Goal: Information Seeking & Learning: Learn about a topic

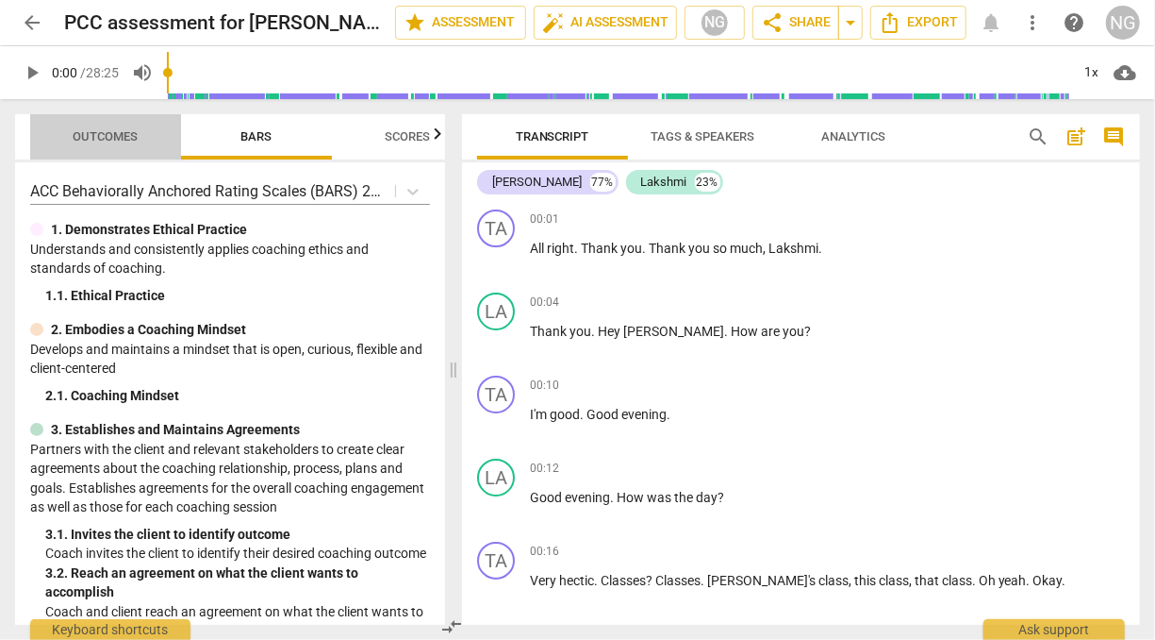
click at [118, 130] on span "Outcomes" at bounding box center [106, 136] width 65 height 14
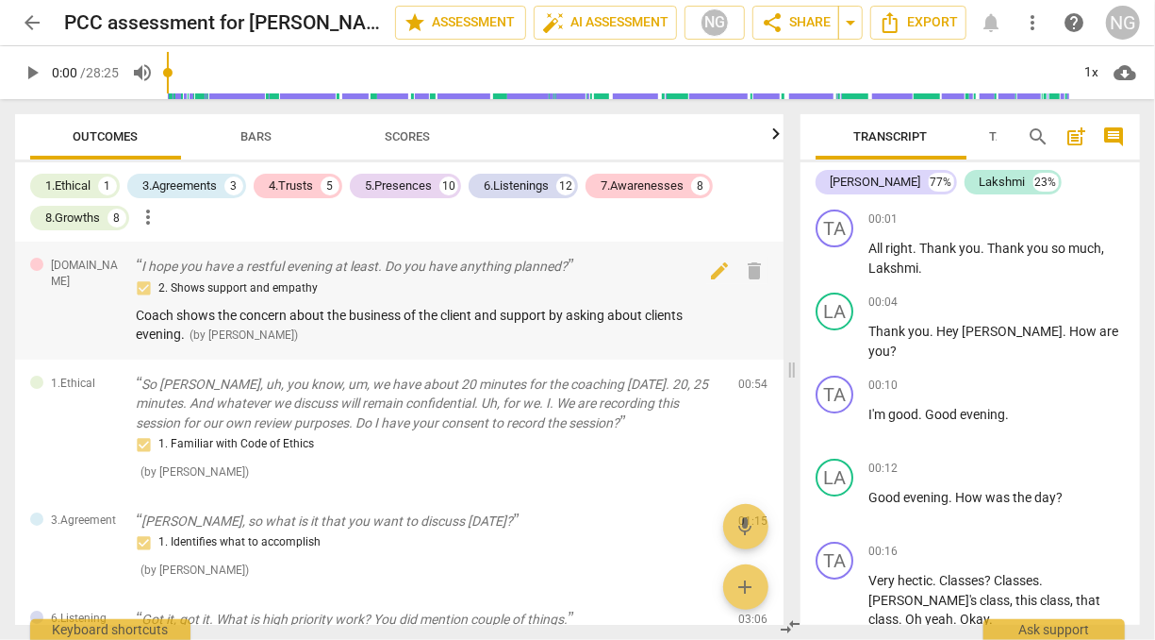
drag, startPoint x: 452, startPoint y: 368, endPoint x: 699, endPoint y: 249, distance: 274.2
click at [798, 372] on span at bounding box center [792, 369] width 11 height 540
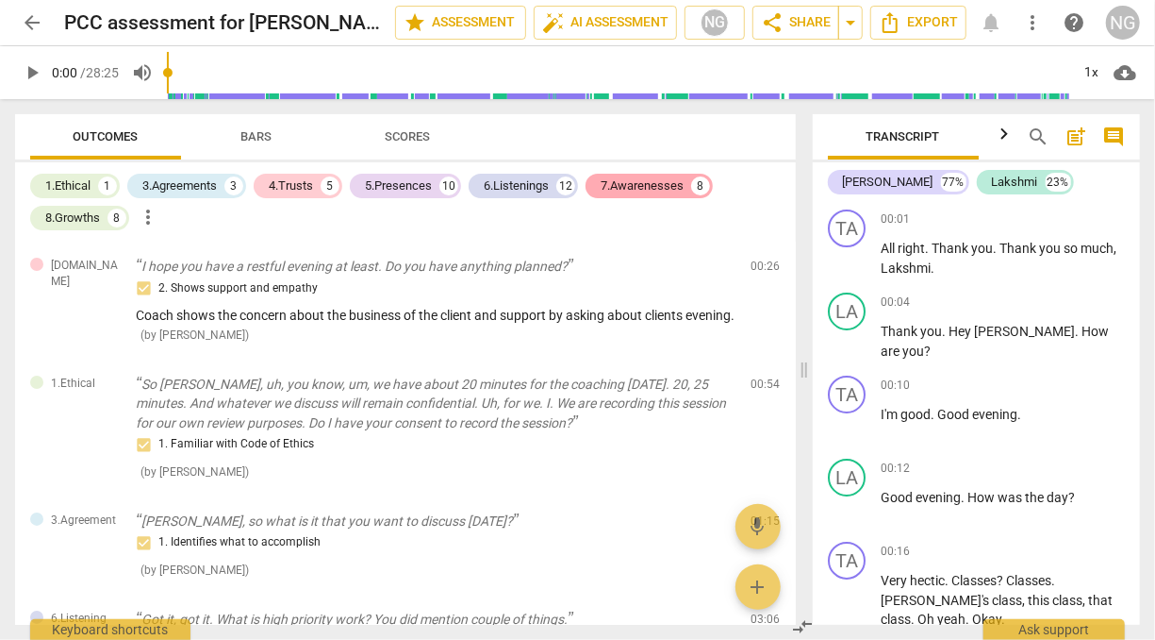
click at [658, 181] on div "7.Awarenesses" at bounding box center [642, 185] width 83 height 19
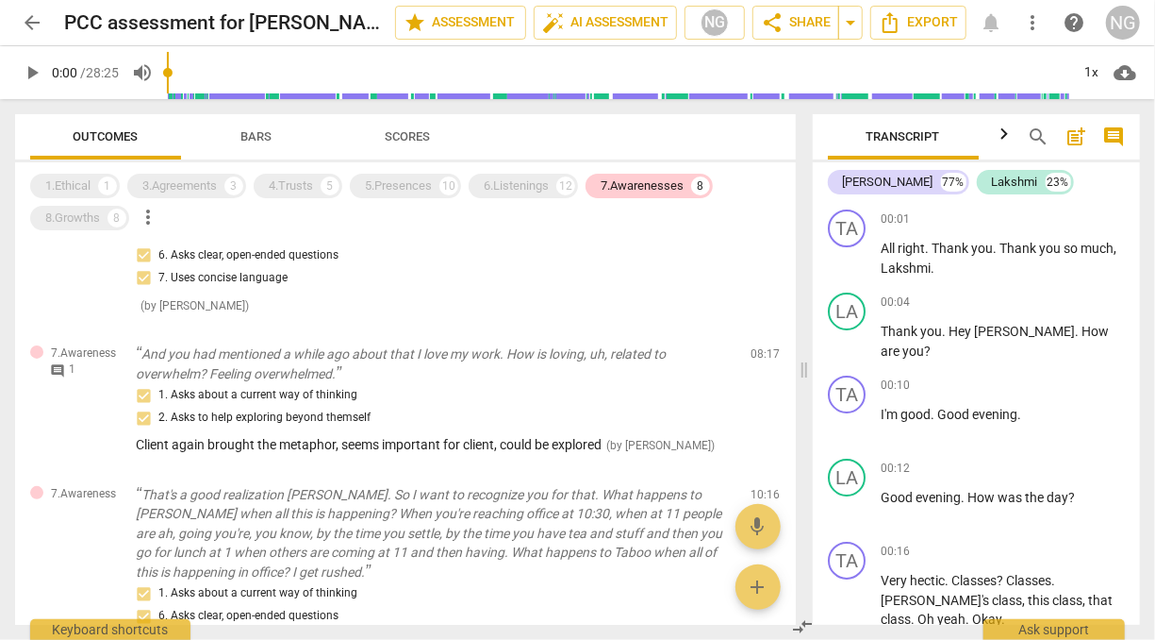
scroll to position [191, 0]
click at [76, 222] on div "8.Growths" at bounding box center [72, 217] width 55 height 19
click at [639, 188] on div "7.Awarenesses" at bounding box center [642, 185] width 83 height 19
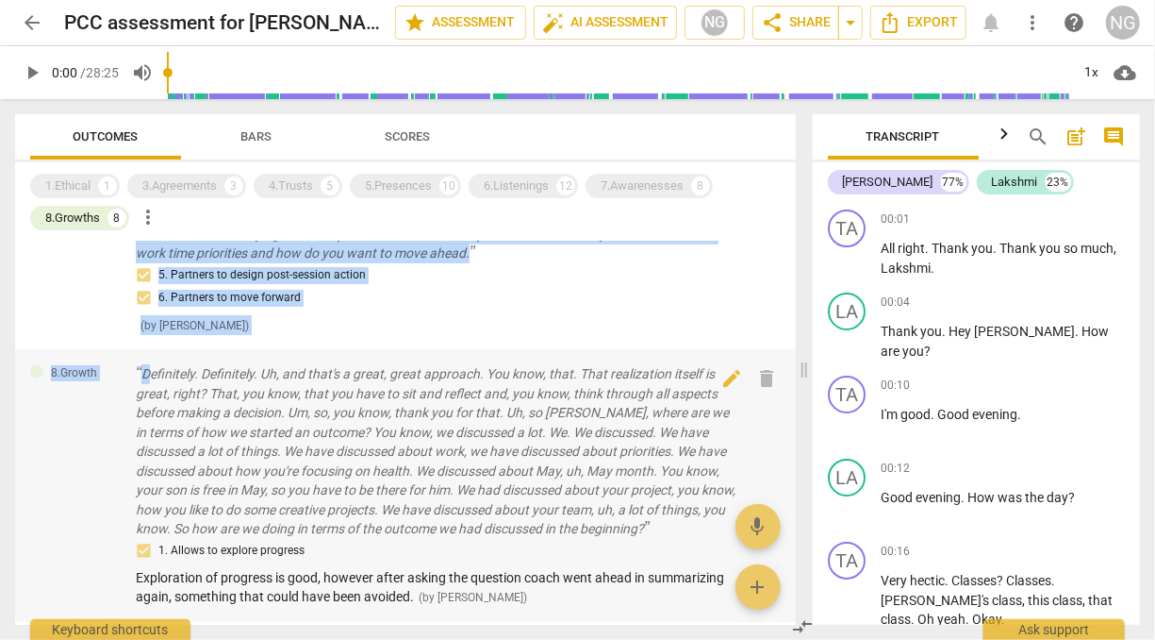
scroll to position [94, 0]
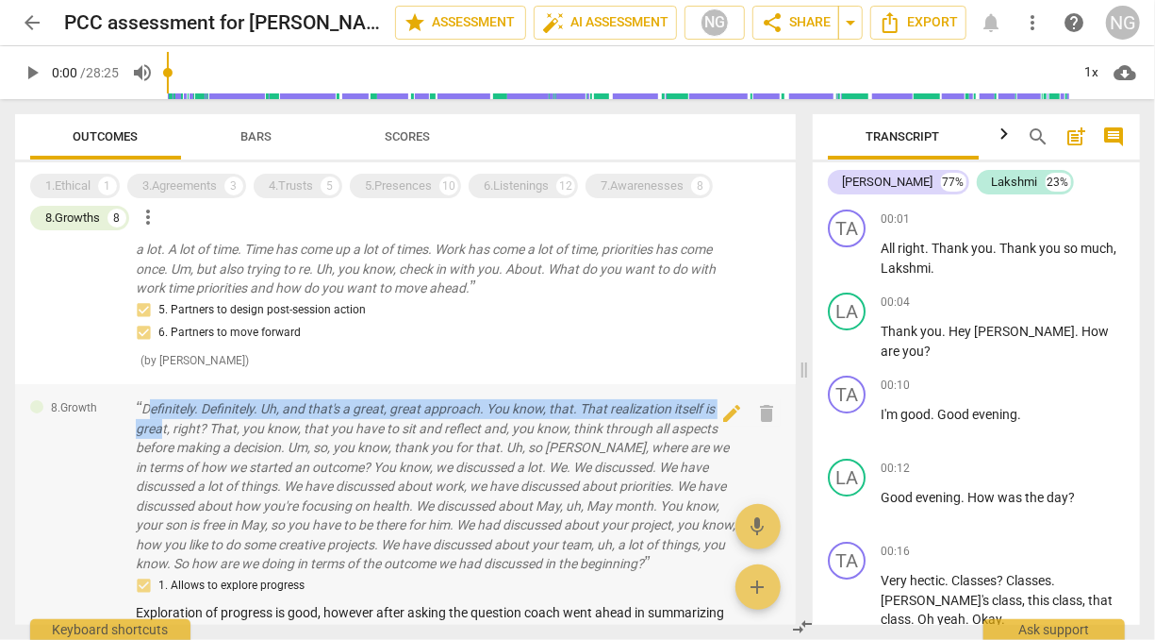
drag, startPoint x: 148, startPoint y: 243, endPoint x: 159, endPoint y: 424, distance: 181.5
click at [159, 424] on p "Definitely. Definitely. Uh, and that's a great, great approach. You know, that.…" at bounding box center [436, 486] width 601 height 174
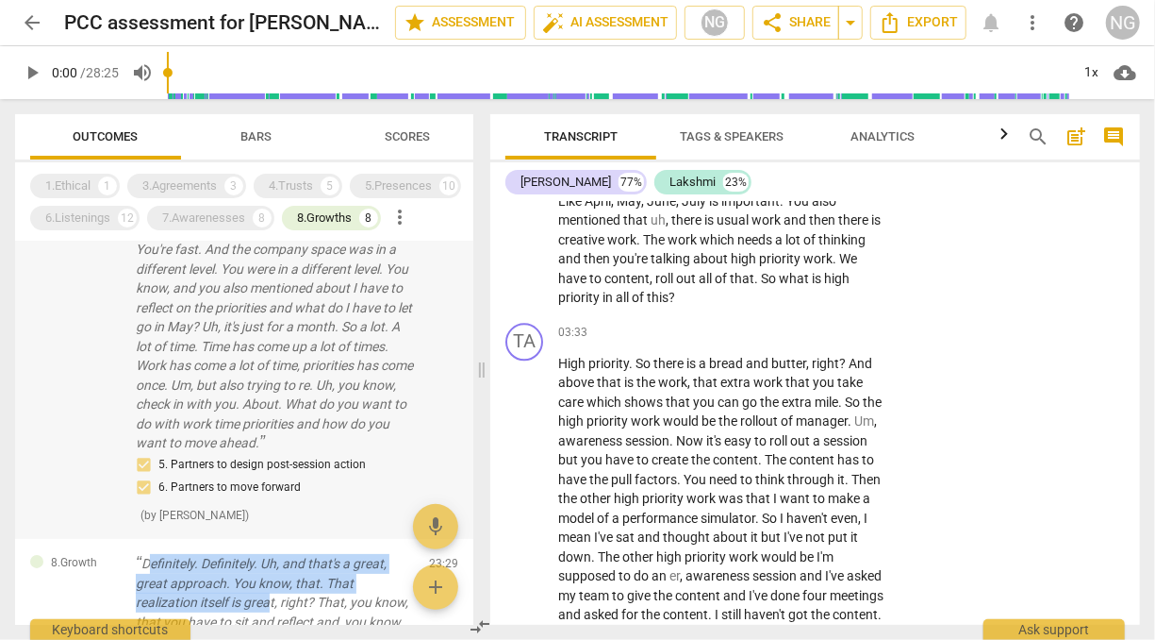
drag, startPoint x: 159, startPoint y: 424, endPoint x: 278, endPoint y: 470, distance: 127.2
click at [278, 453] on p "Yeah. So the book. Just curious, you know, what you mentioned that, you know, u…" at bounding box center [275, 307] width 278 height 291
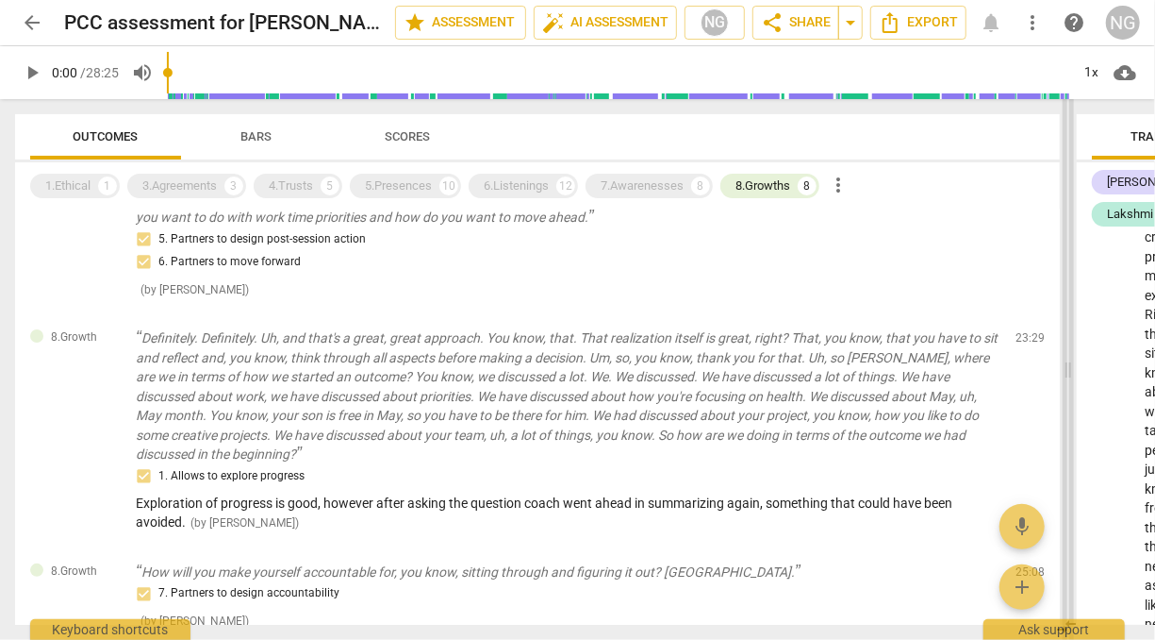
scroll to position [25982, 0]
drag, startPoint x: 486, startPoint y: 370, endPoint x: 1072, endPoint y: 308, distance: 589.9
click at [1072, 308] on span at bounding box center [1068, 369] width 11 height 540
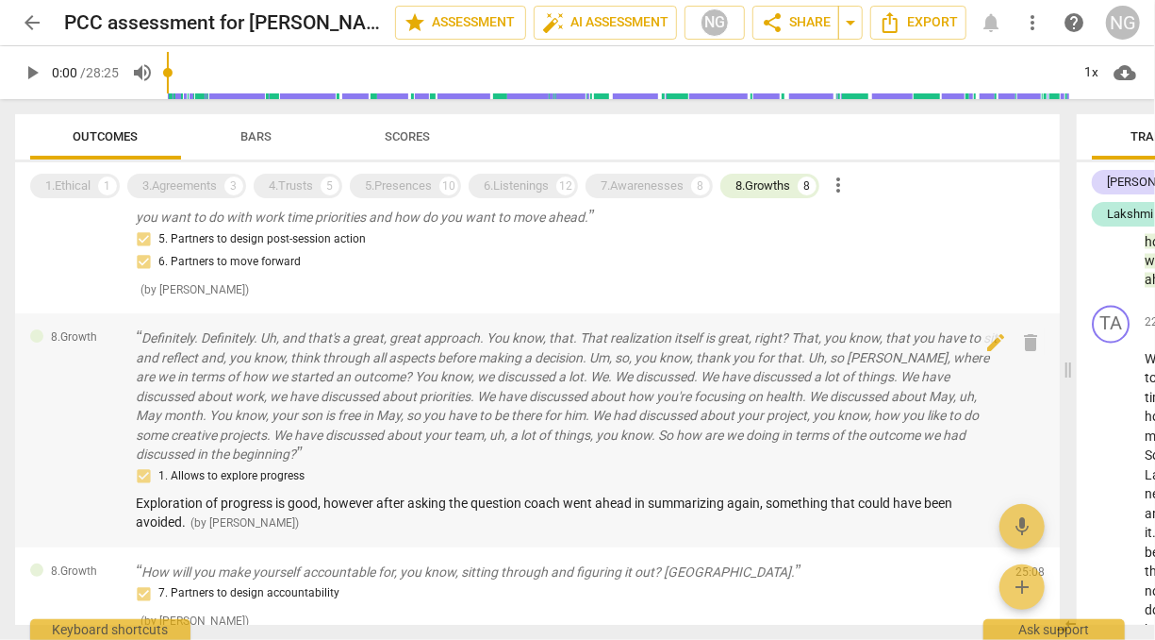
click at [310, 381] on p "Definitely. Definitely. Uh, and that's a great, great approach. You know, that.…" at bounding box center [568, 396] width 865 height 136
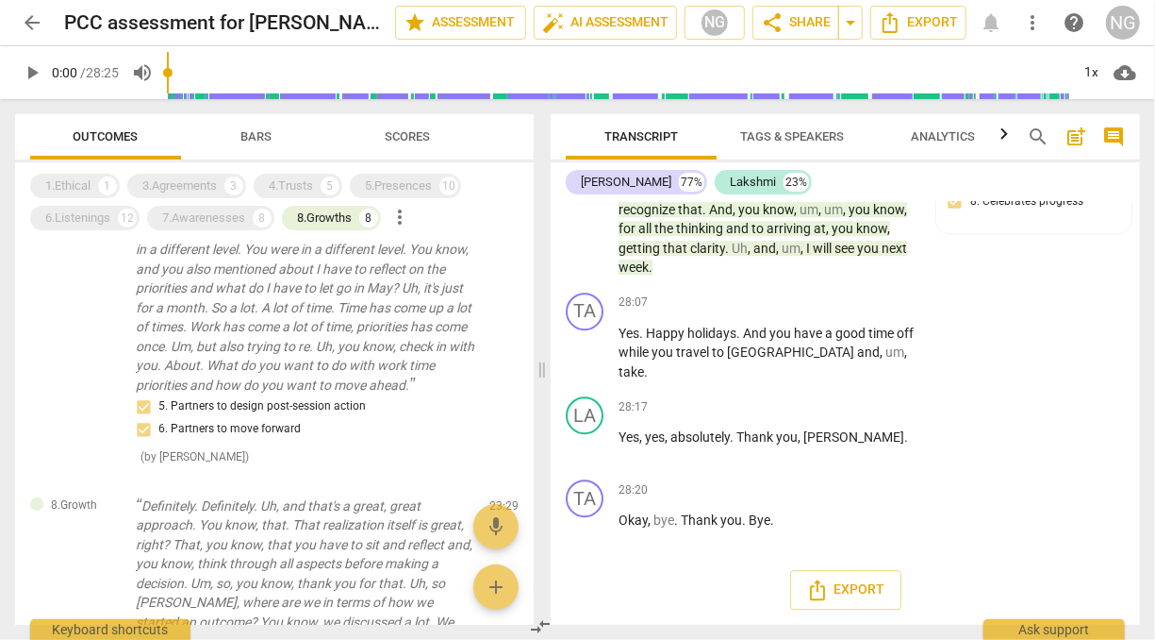
scroll to position [10754, 0]
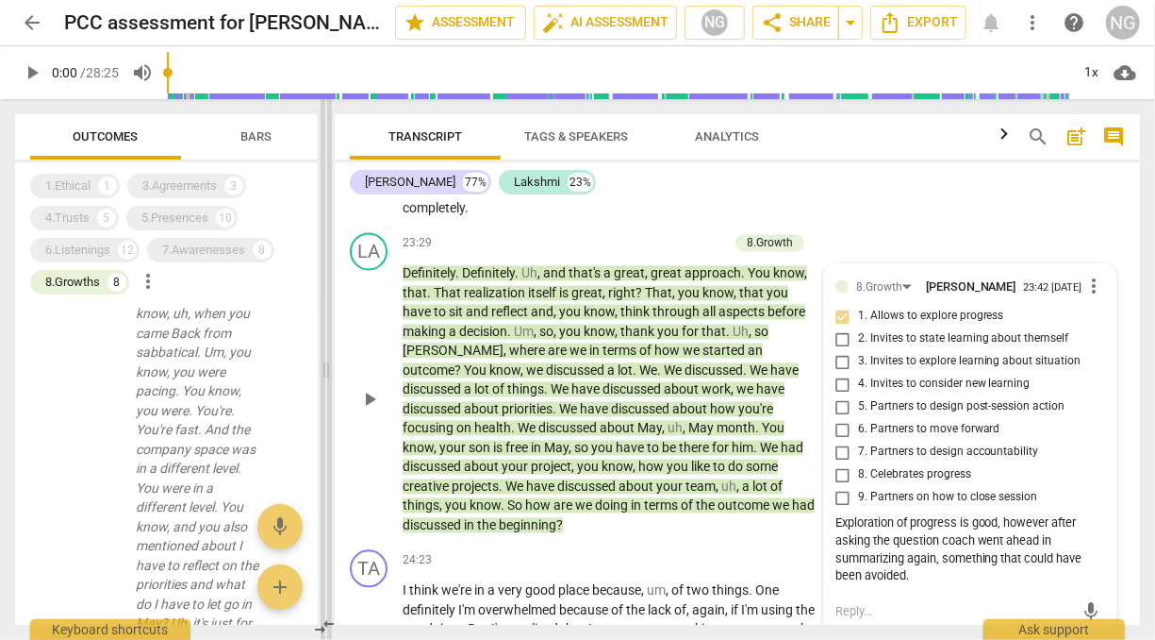
drag, startPoint x: 1065, startPoint y: 364, endPoint x: 281, endPoint y: 401, distance: 784.7
click at [321, 401] on span at bounding box center [326, 369] width 11 height 540
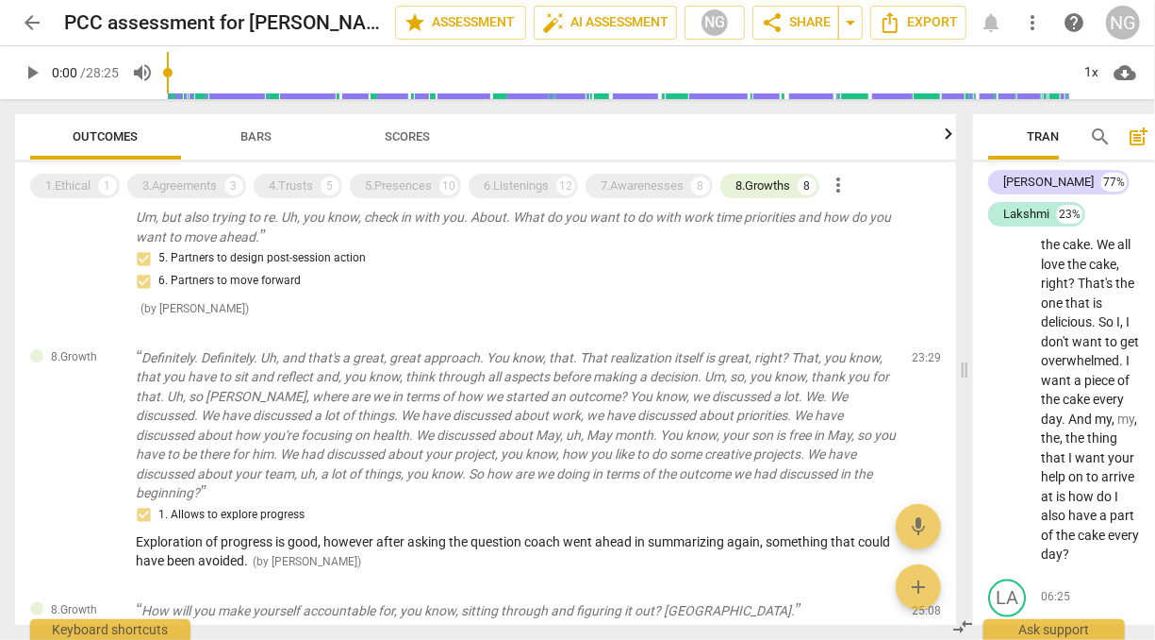
scroll to position [11513, 0]
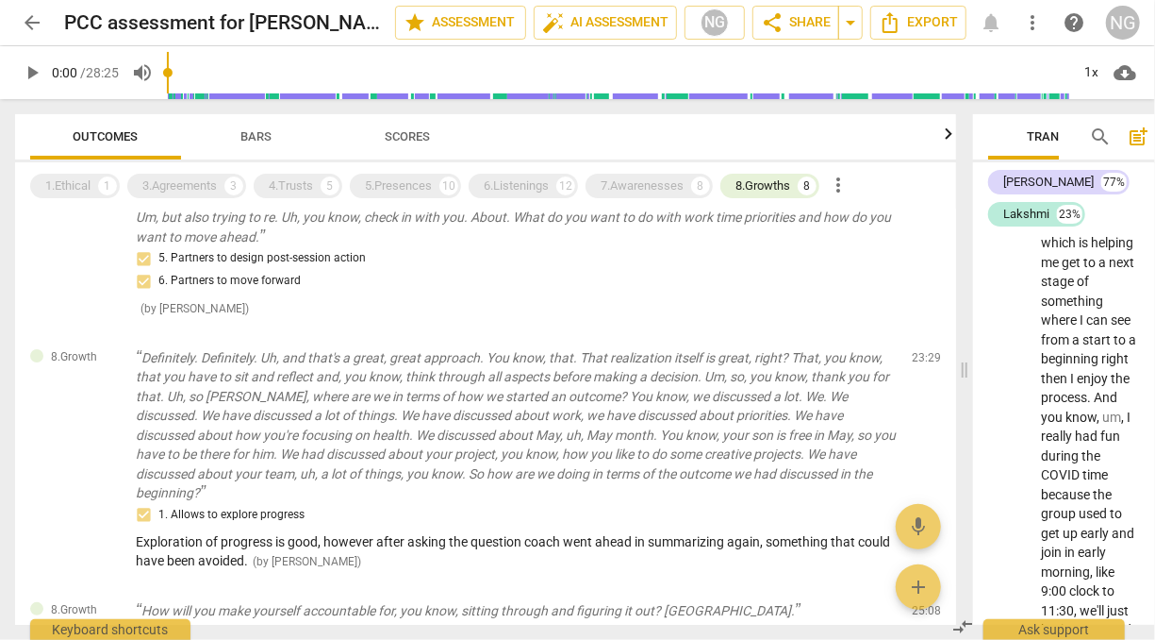
drag, startPoint x: 287, startPoint y: 368, endPoint x: 967, endPoint y: 356, distance: 680.2
click at [967, 356] on span at bounding box center [964, 369] width 11 height 540
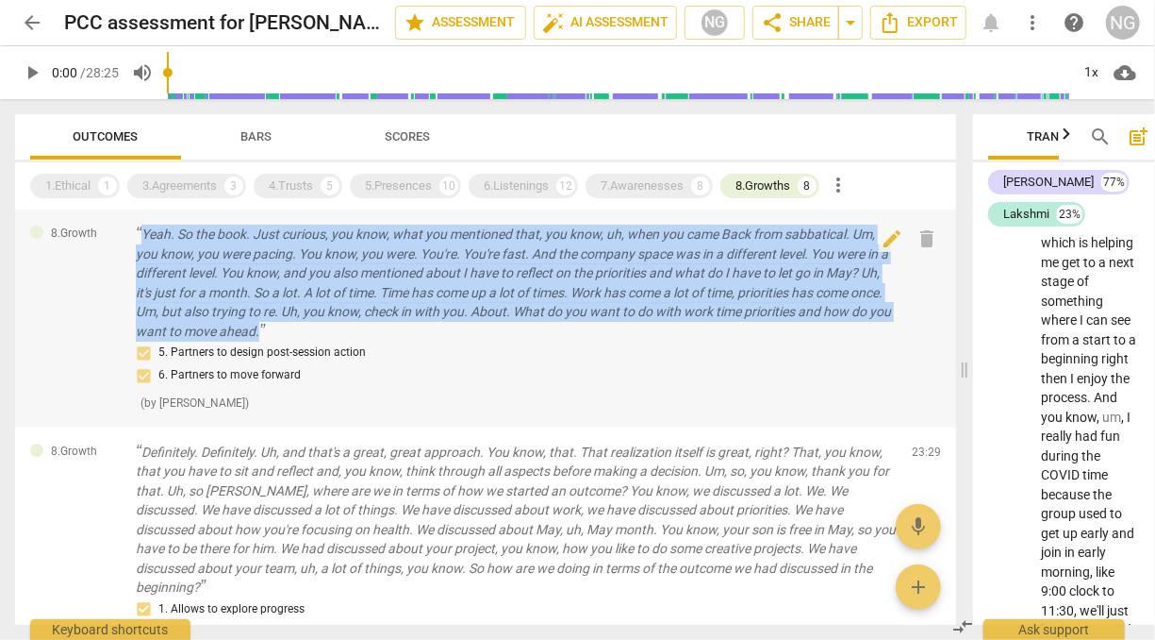
drag, startPoint x: 311, startPoint y: 329, endPoint x: 127, endPoint y: 229, distance: 209.4
click at [127, 229] on div "8.Growth Yeah. So the book. Just curious, you know, what you mentioned that, yo…" at bounding box center [485, 318] width 941 height 218
copy div "Yeah. So the book. Just curious, you know, what you mentioned that, you know, u…"
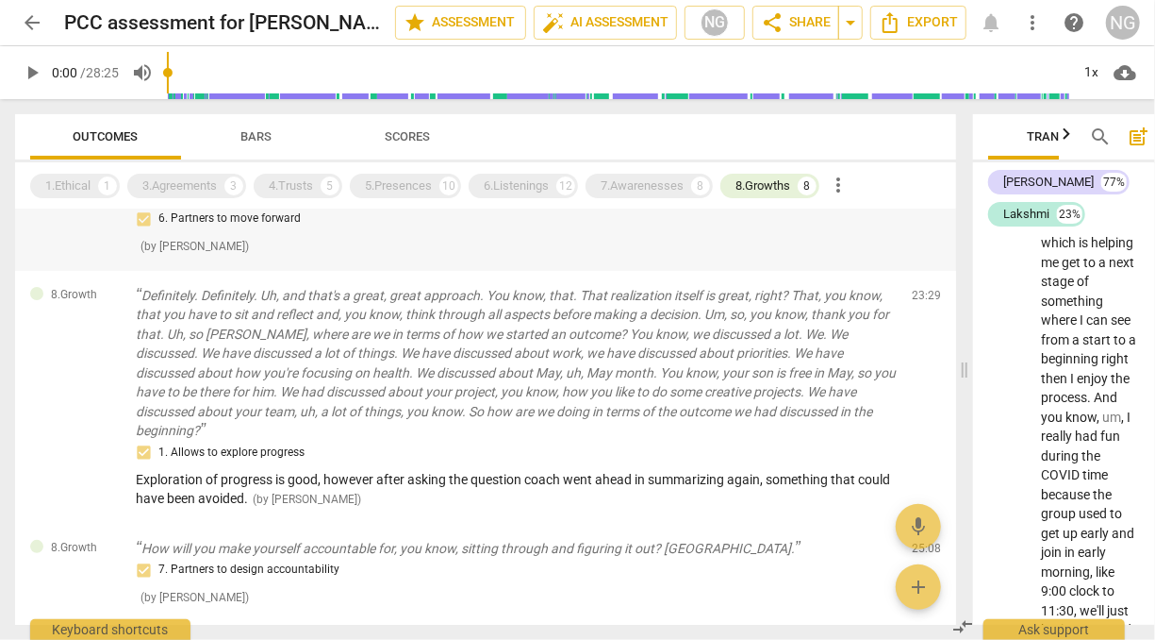
scroll to position [160, 0]
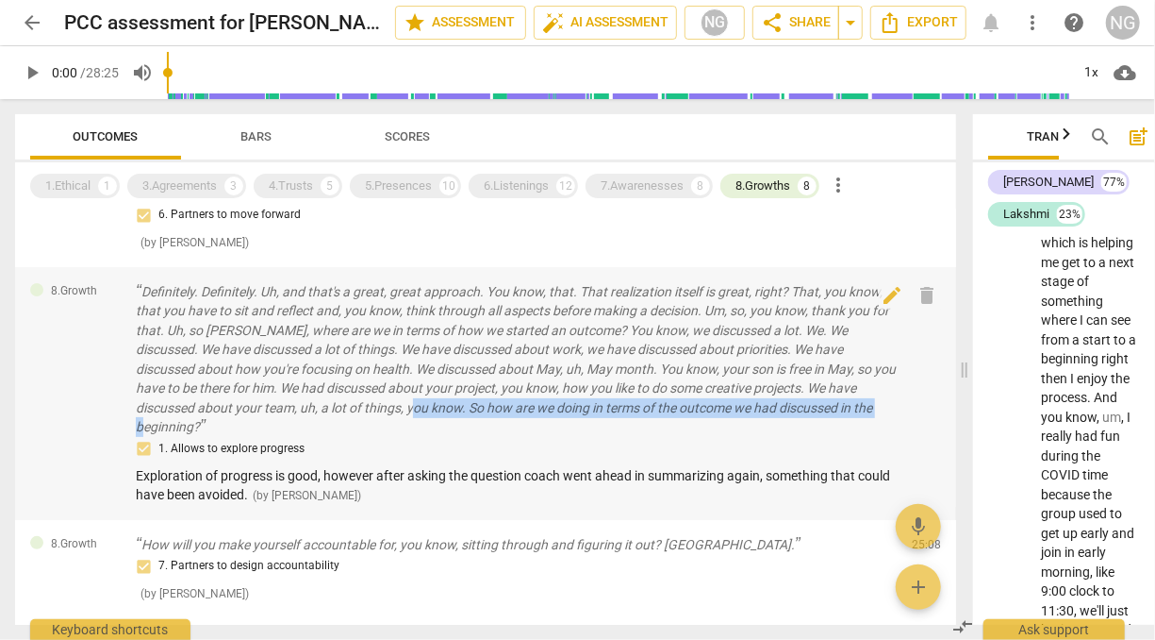
drag, startPoint x: 829, startPoint y: 404, endPoint x: 342, endPoint y: 410, distance: 486.8
click at [342, 410] on p "Definitely. Definitely. Uh, and that's a great, great approach. You know, that.…" at bounding box center [516, 359] width 761 height 155
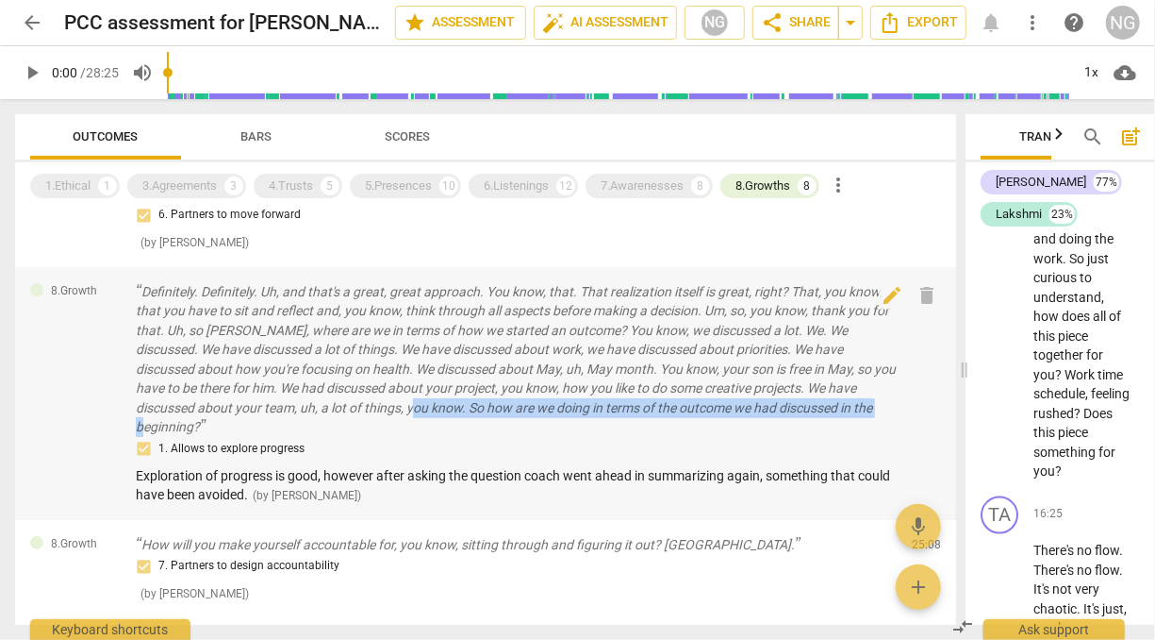
copy p "So how are we doing in terms of the outcome we had discussed in the beginning?"
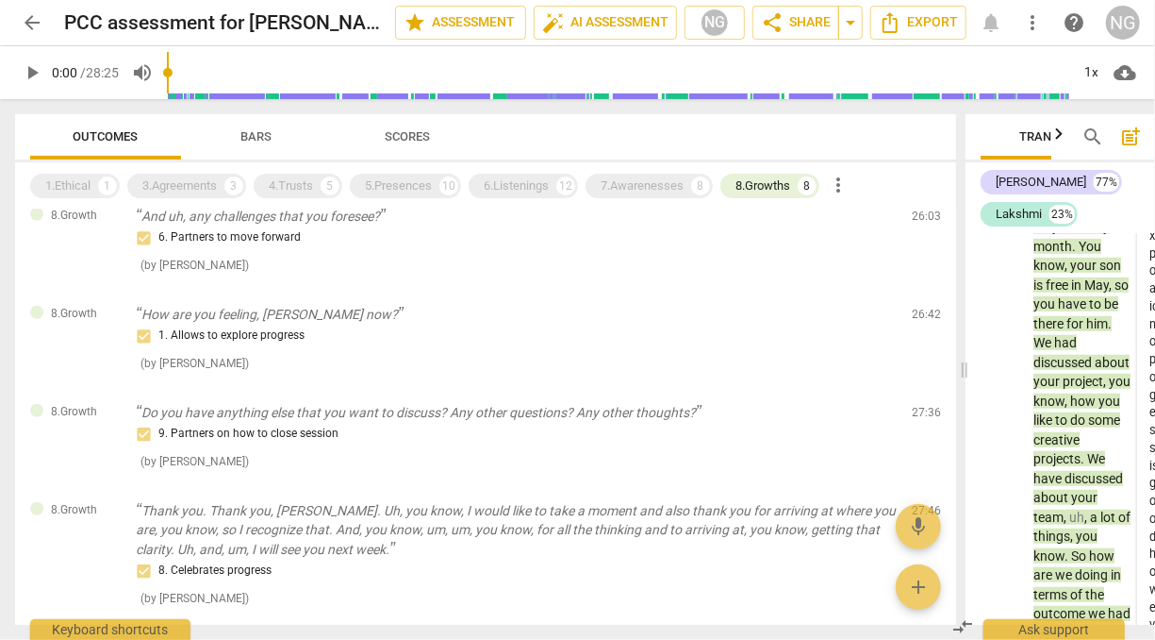
scroll to position [689, 0]
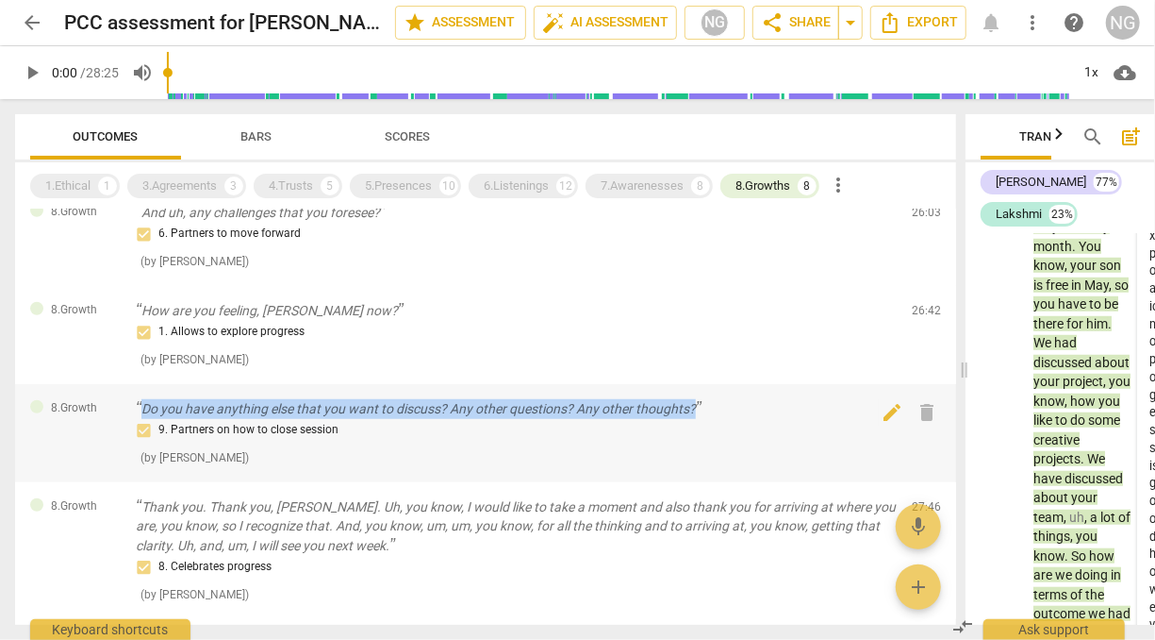
drag, startPoint x: 722, startPoint y: 379, endPoint x: 141, endPoint y: 389, distance: 580.2
click at [141, 399] on p "Do you have anything else that you want to discuss? Any other questions? Any ot…" at bounding box center [516, 409] width 761 height 20
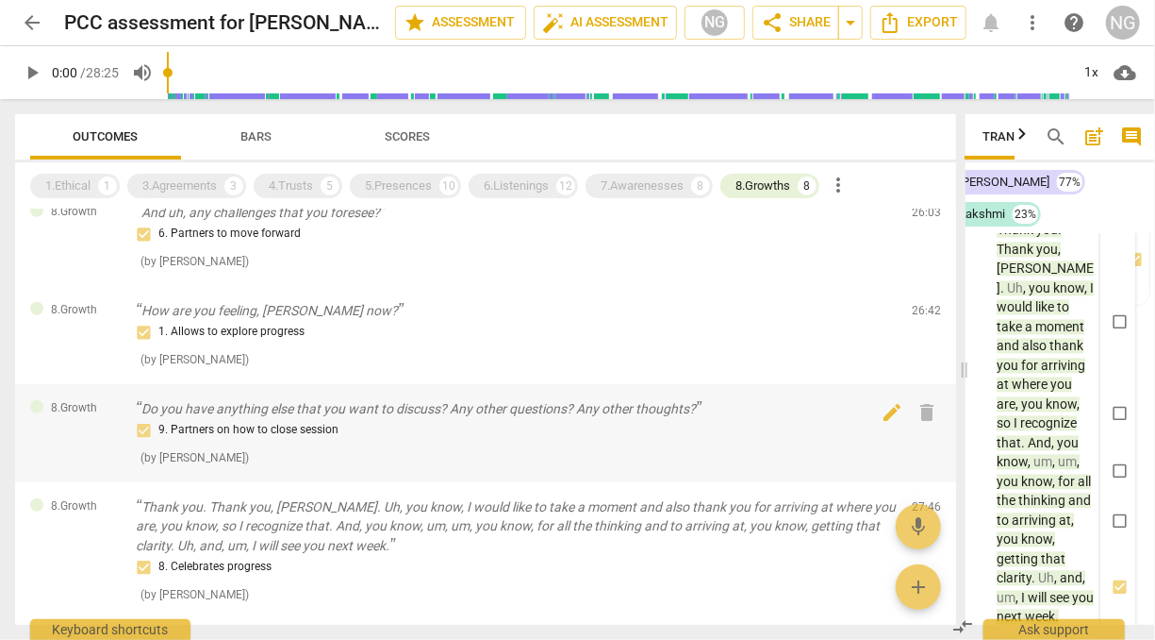
scroll to position [33094, 0]
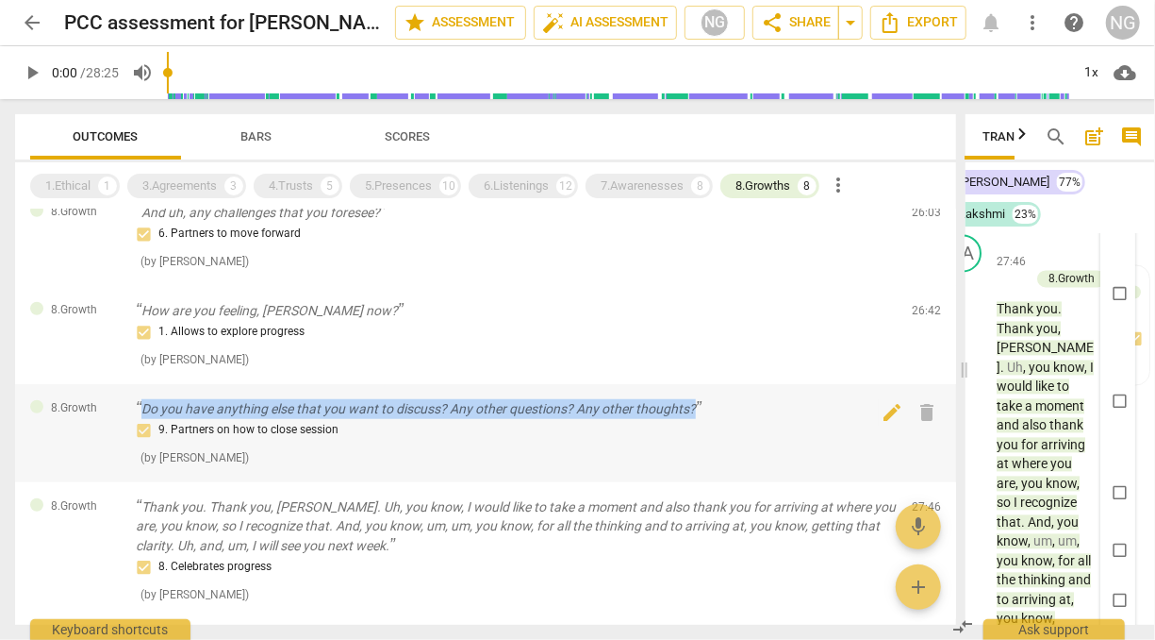
drag, startPoint x: 131, startPoint y: 391, endPoint x: 710, endPoint y: 380, distance: 579.2
click at [710, 384] on div "8.Growth Do you have anything else that you want to discuss? Any other question…" at bounding box center [485, 433] width 941 height 98
copy p "Do you have anything else that you want to discuss? Any other questions? Any ot…"
